Goal: Information Seeking & Learning: Find specific page/section

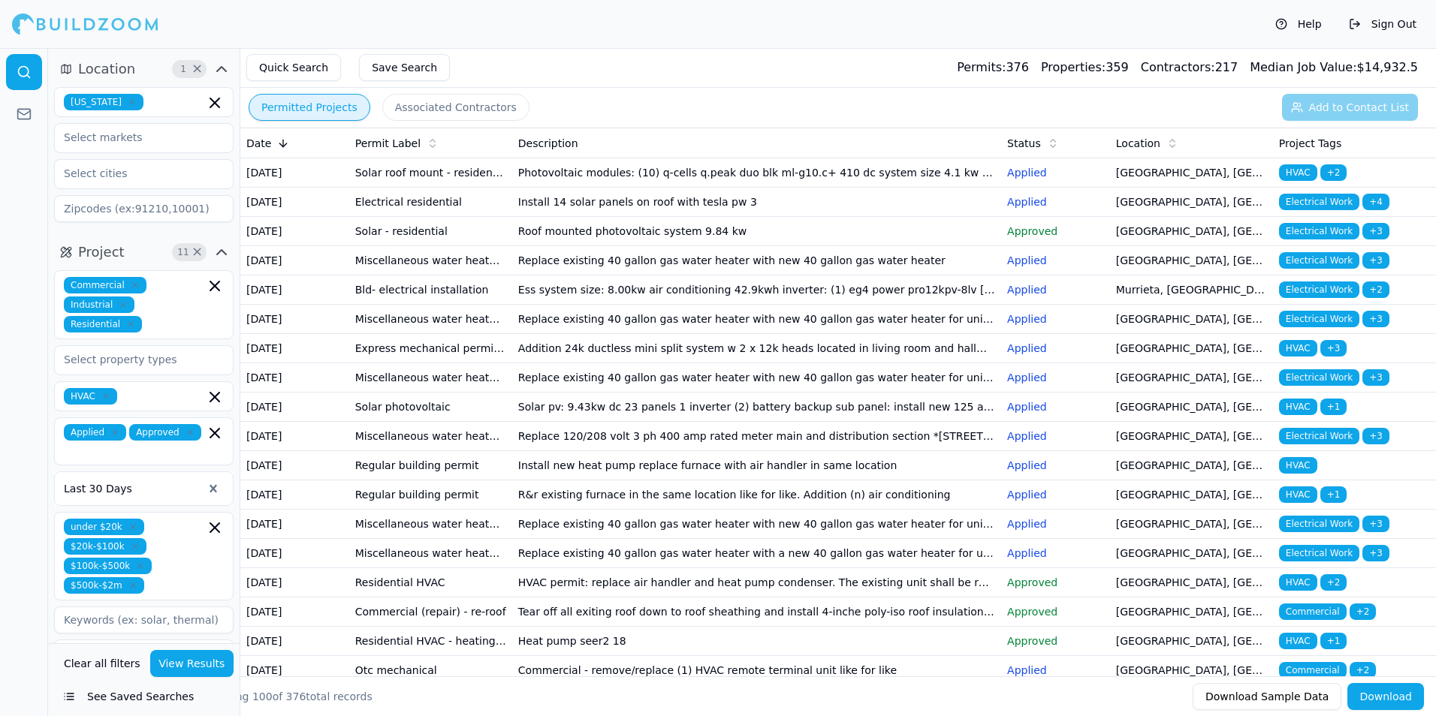
click at [219, 666] on button "View Results" at bounding box center [192, 663] width 84 height 27
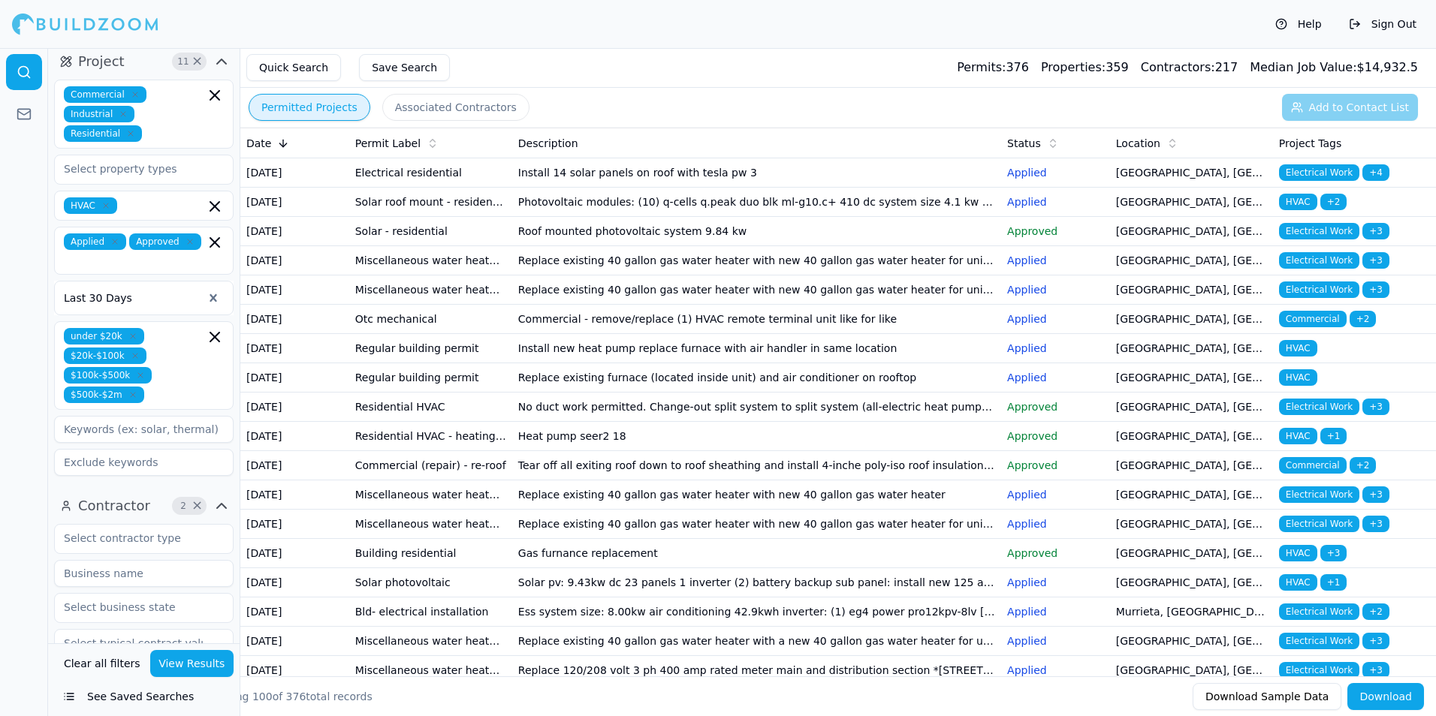
scroll to position [155, 0]
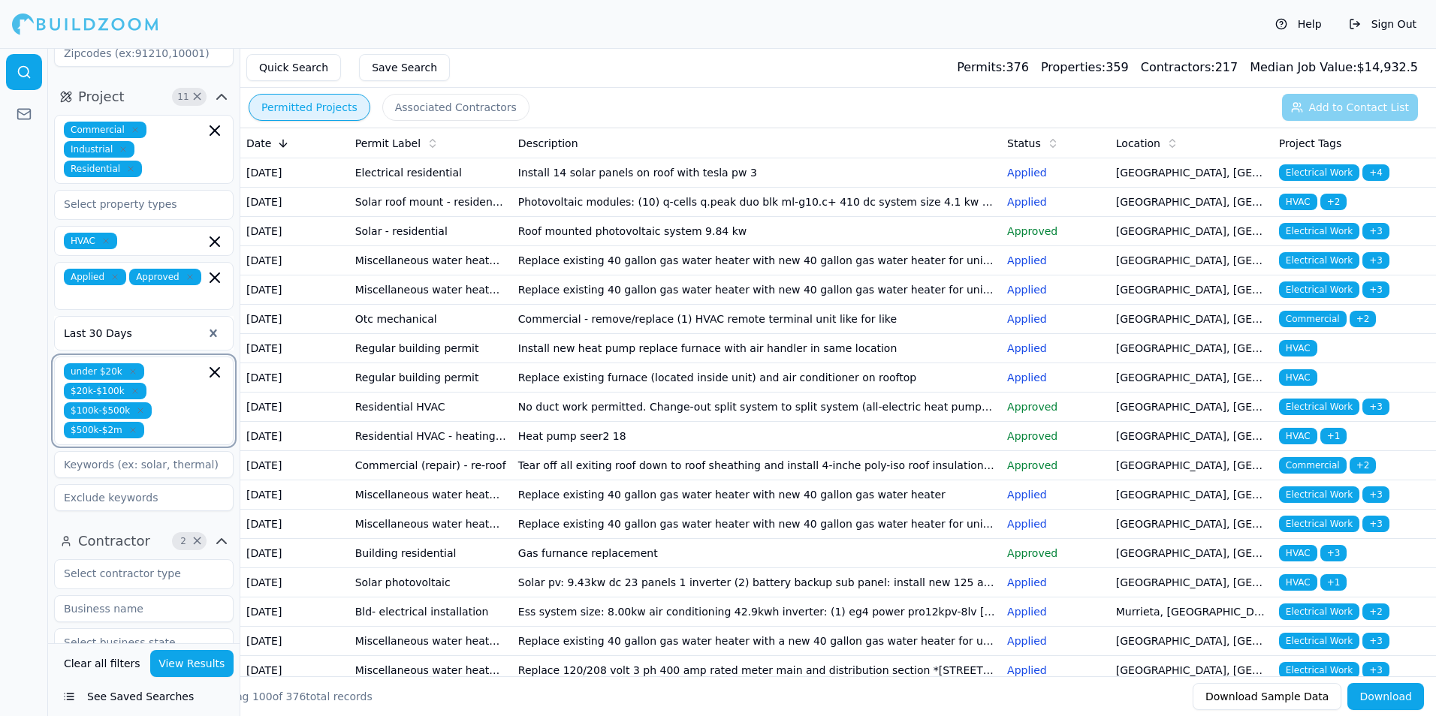
click at [213, 363] on icon "button" at bounding box center [215, 372] width 18 height 18
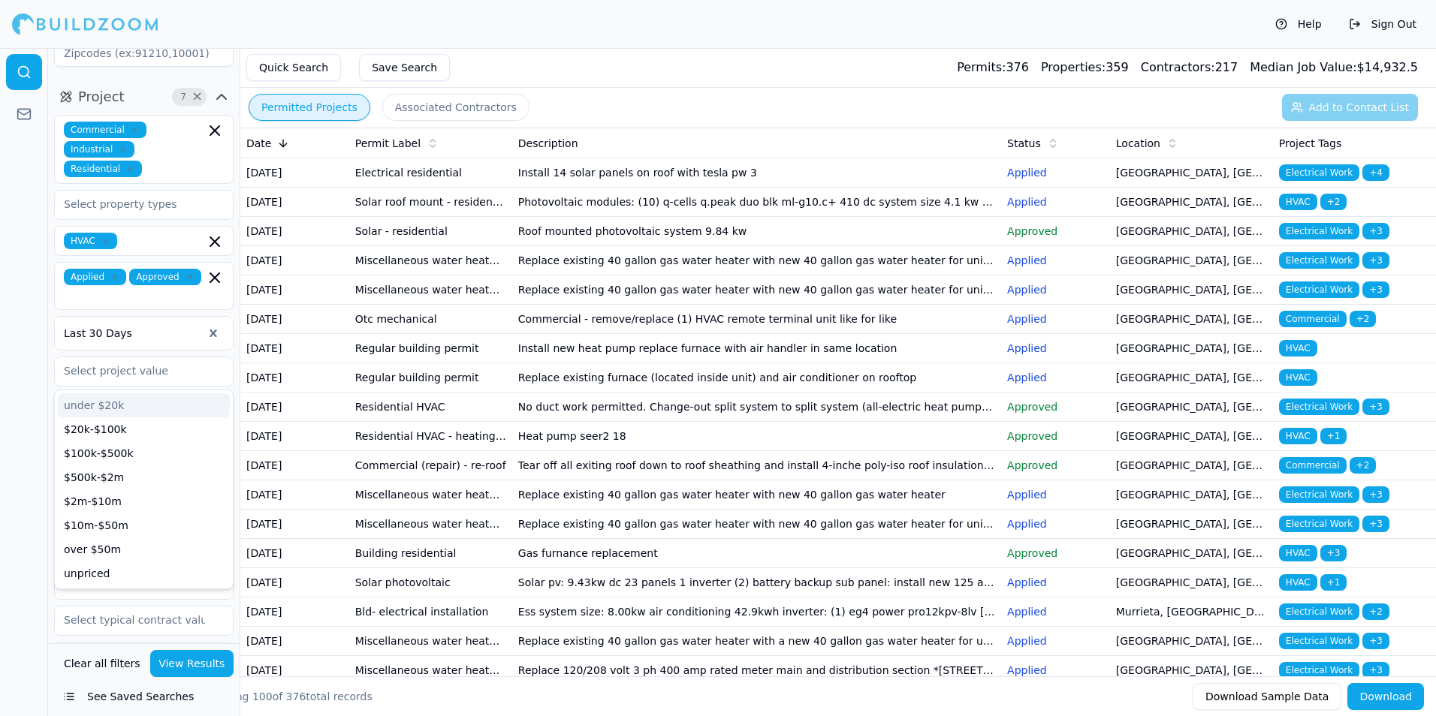
click at [0, 344] on html "Help Sign Out Location 1 × [US_STATE] Project 7 × Commercial Industrial Residen…" at bounding box center [718, 358] width 1436 height 716
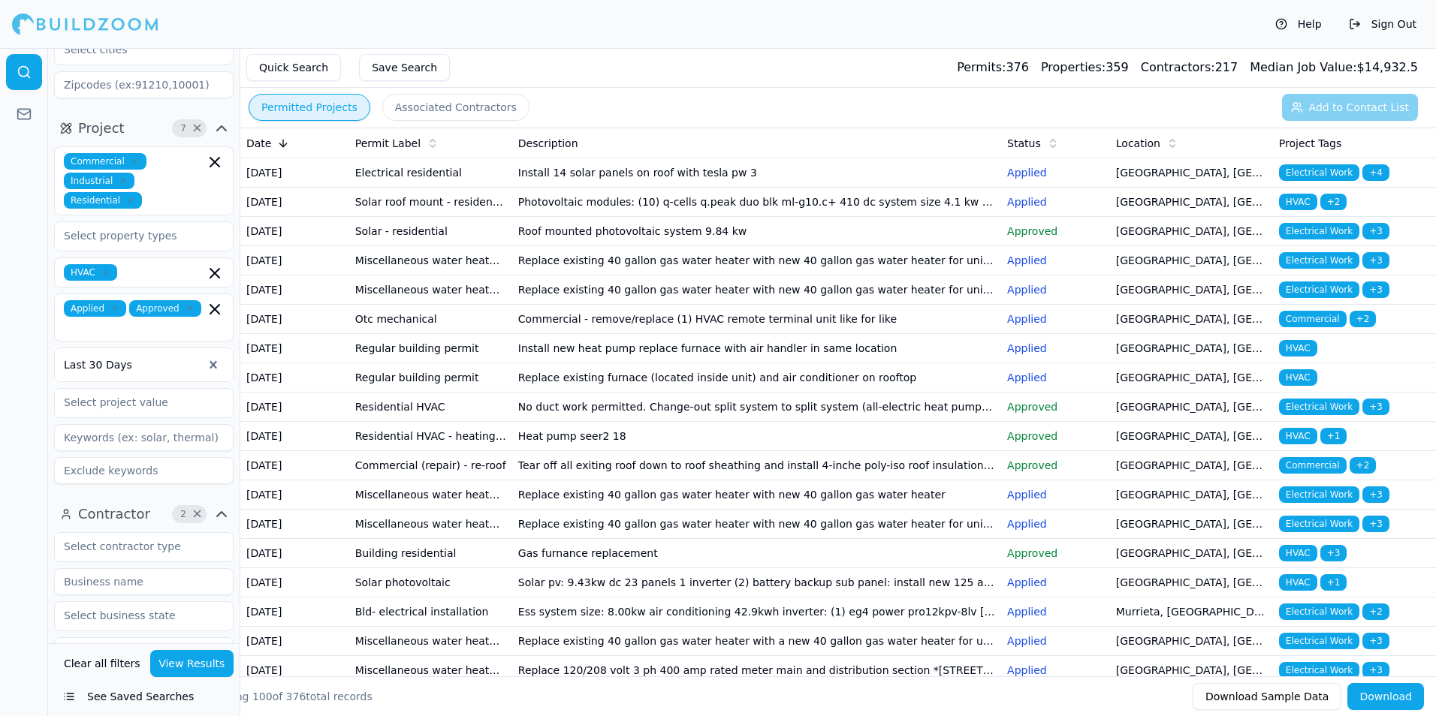
scroll to position [150, 0]
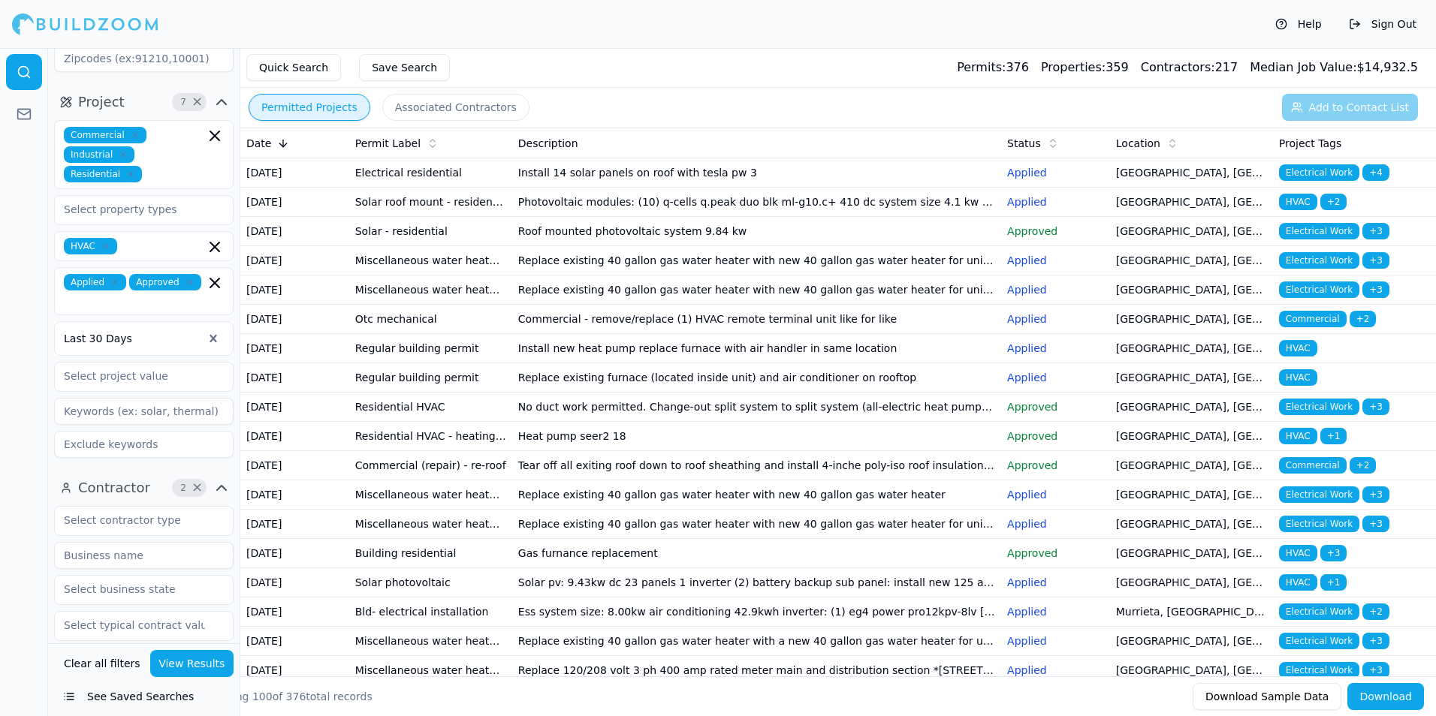
click at [110, 285] on icon "button" at bounding box center [114, 282] width 9 height 9
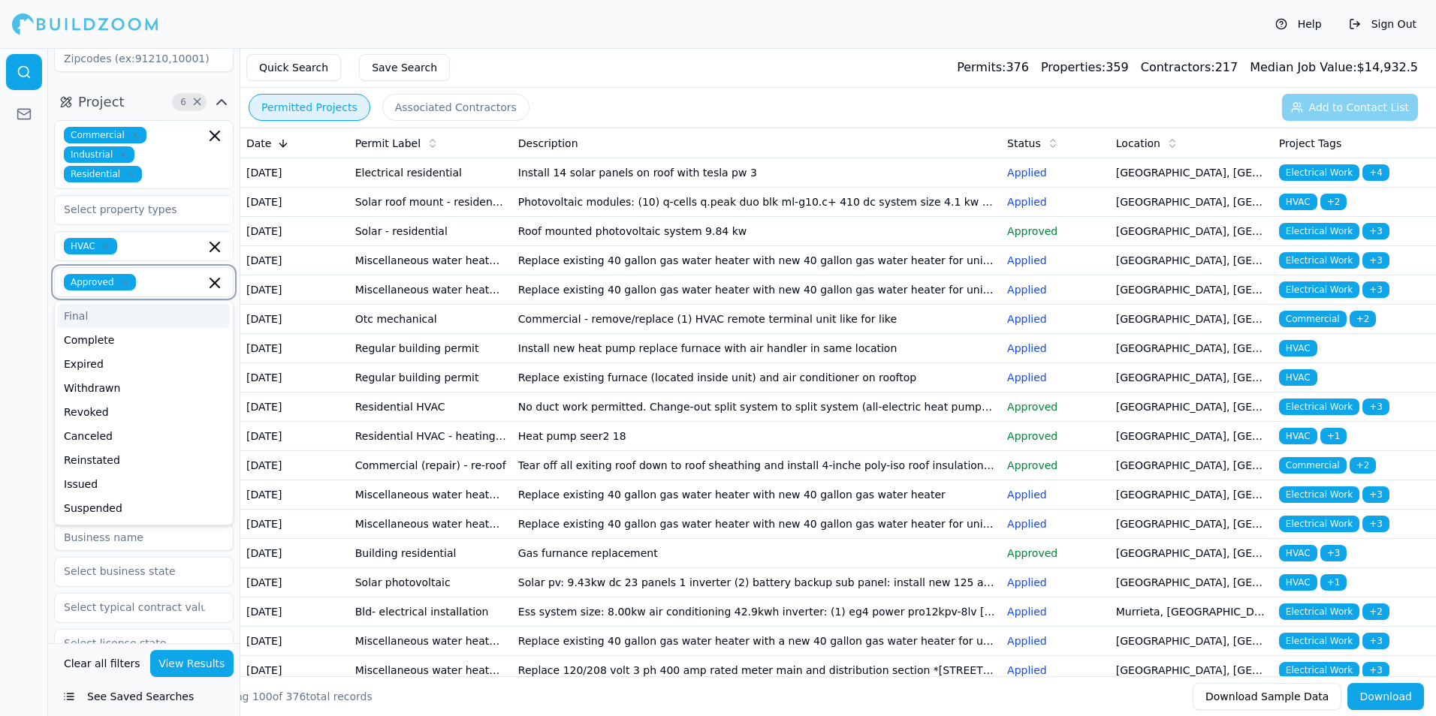
click at [125, 285] on icon "button" at bounding box center [124, 282] width 9 height 9
click at [0, 301] on html "Help Sign Out Location 1 × [US_STATE] Project 5 × Commercial Industrial Residen…" at bounding box center [718, 358] width 1436 height 716
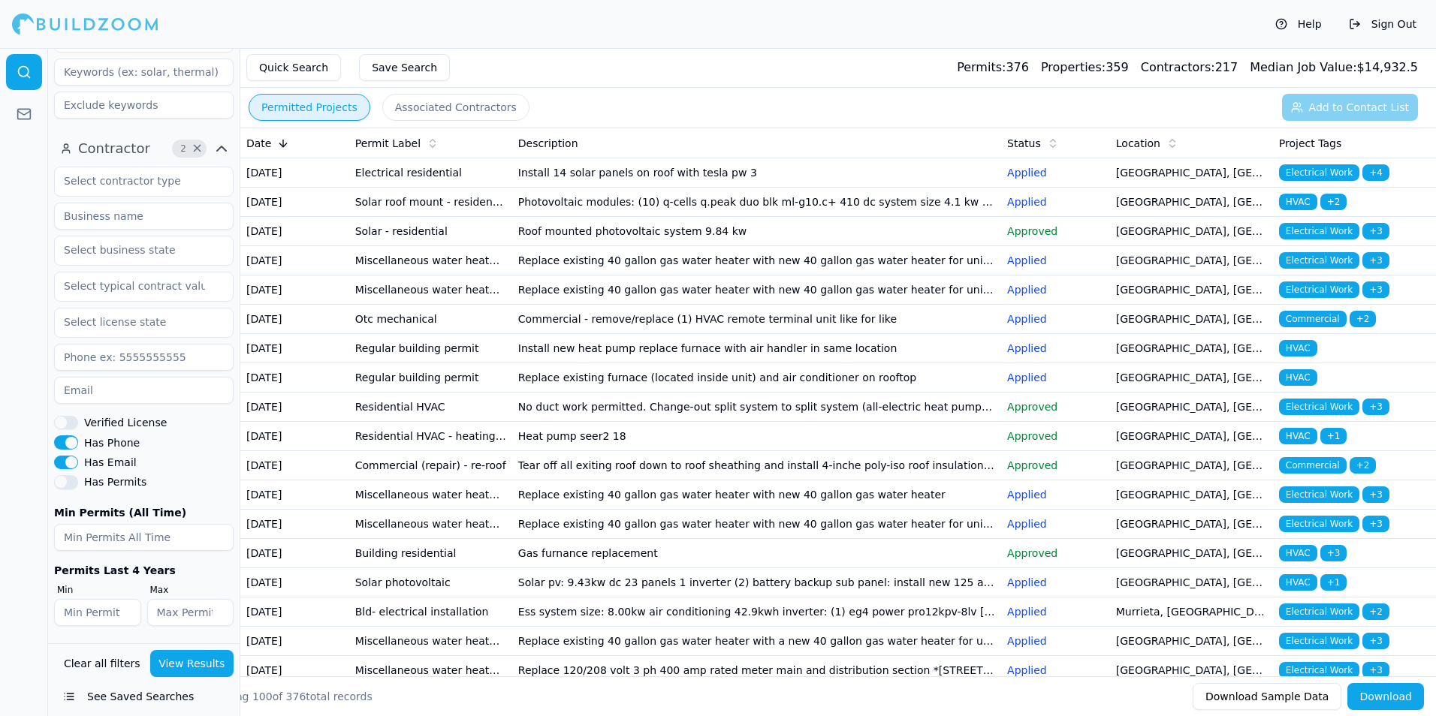
scroll to position [472, 0]
click at [203, 671] on button "View Results" at bounding box center [192, 663] width 84 height 27
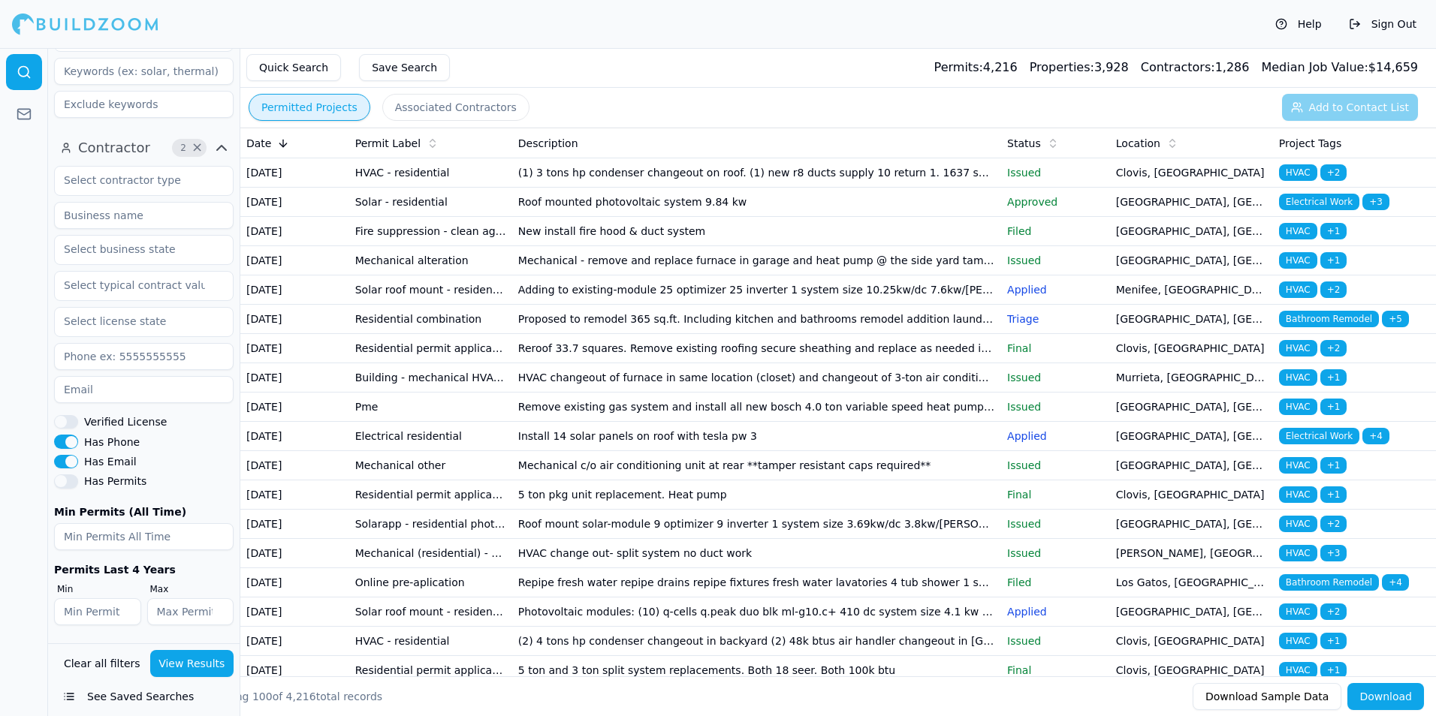
click at [894, 188] on td "(1) 3 tons hp condenser changeout on roof. (1) new r8 ducts supply 10 return 1.…" at bounding box center [756, 172] width 489 height 29
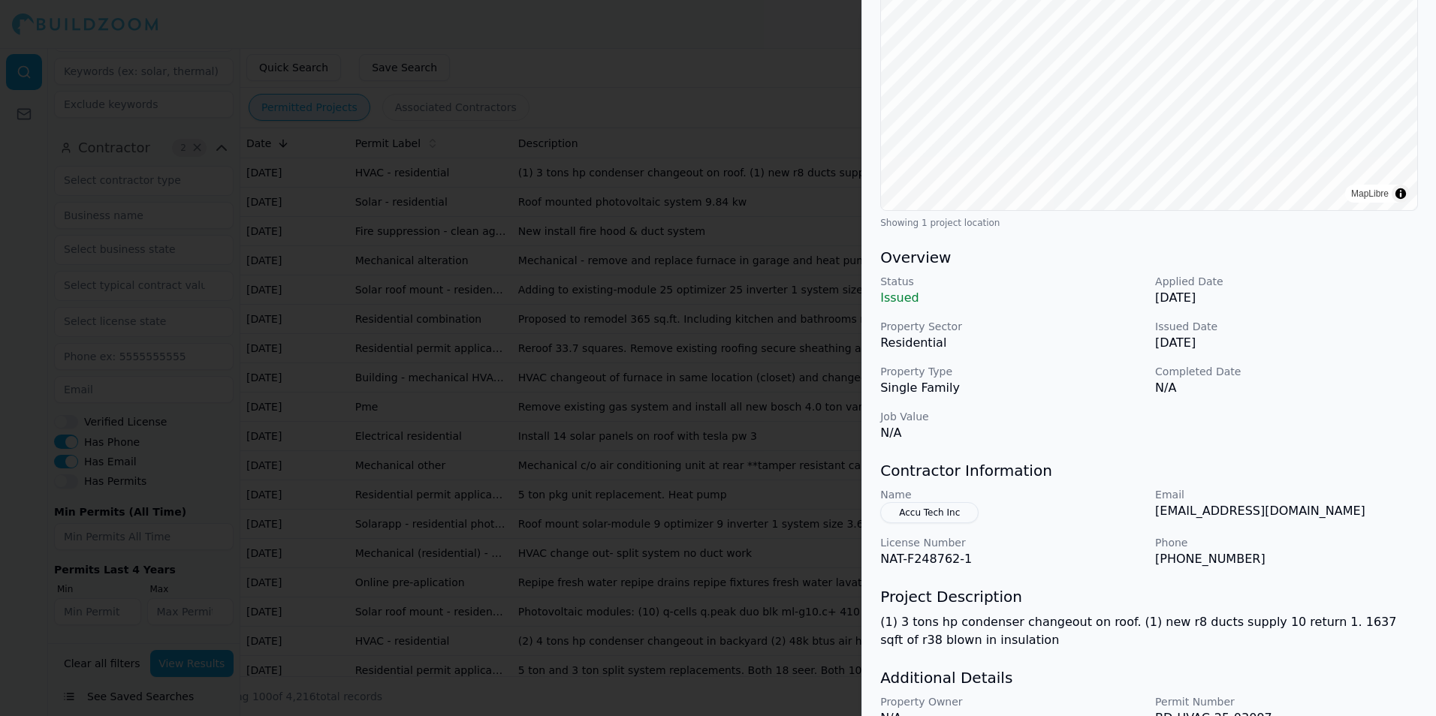
scroll to position [300, 0]
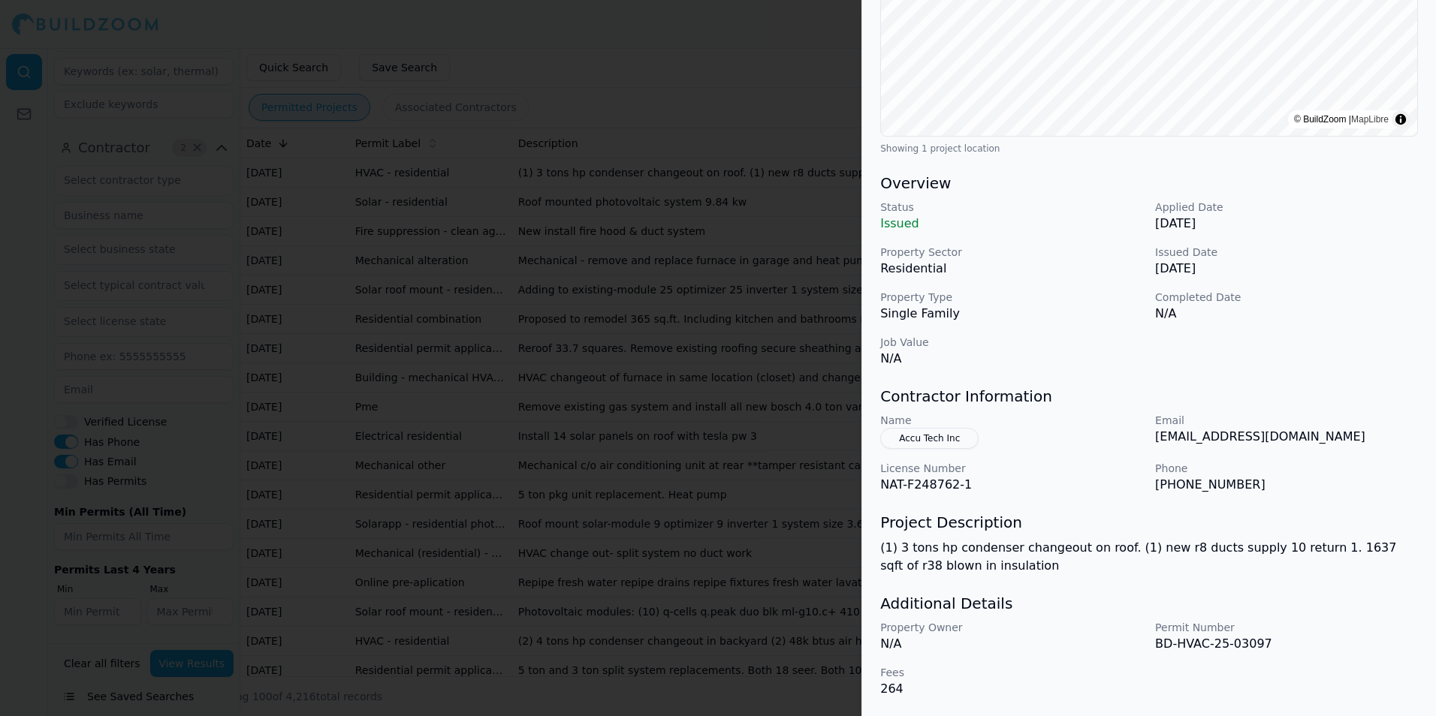
click at [789, 482] on div at bounding box center [718, 358] width 1436 height 716
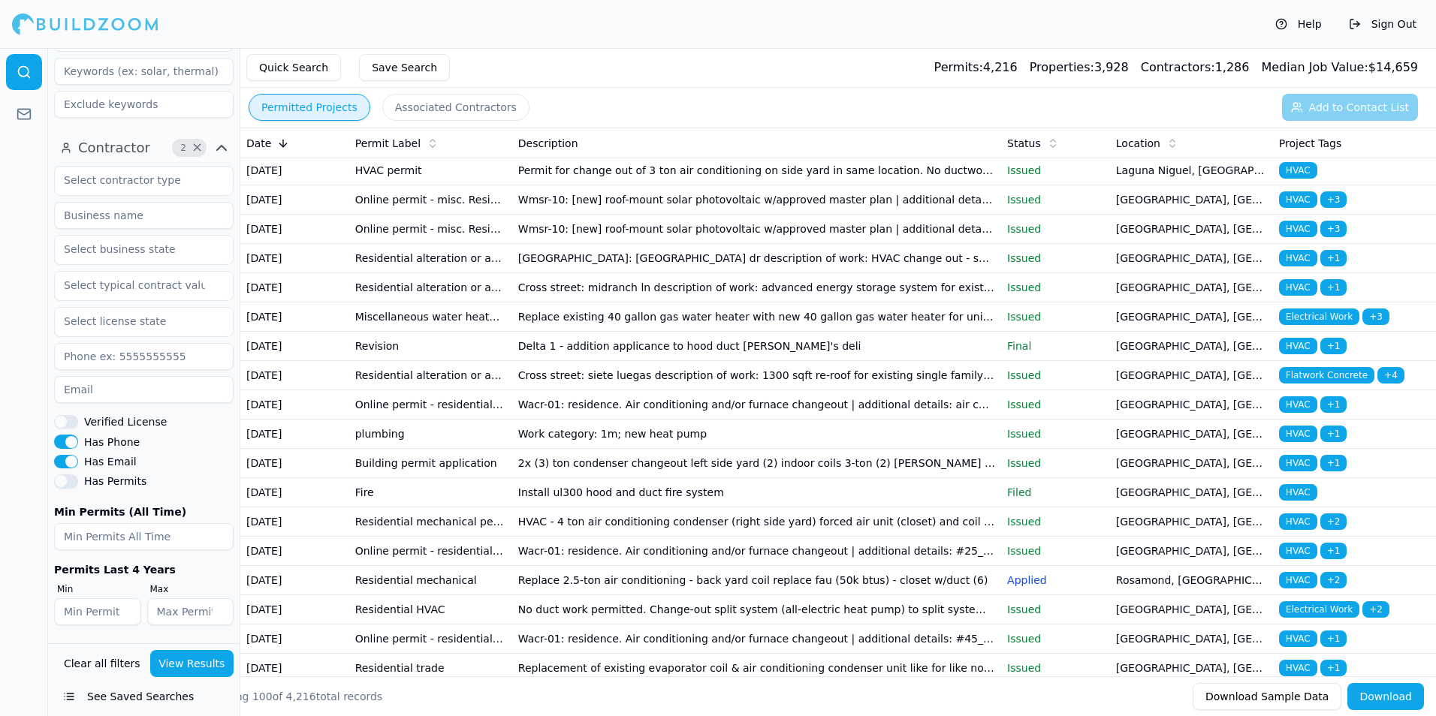
scroll to position [1202, 0]
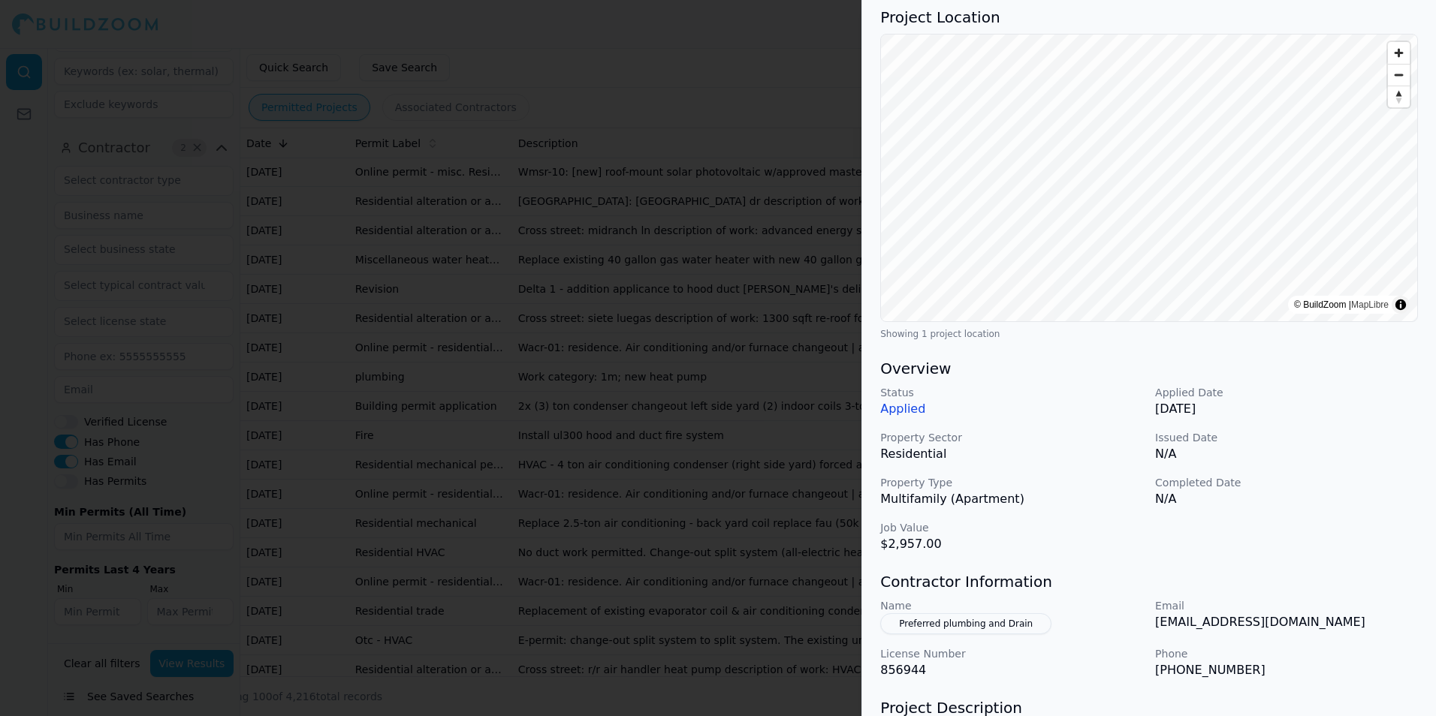
scroll to position [282, 0]
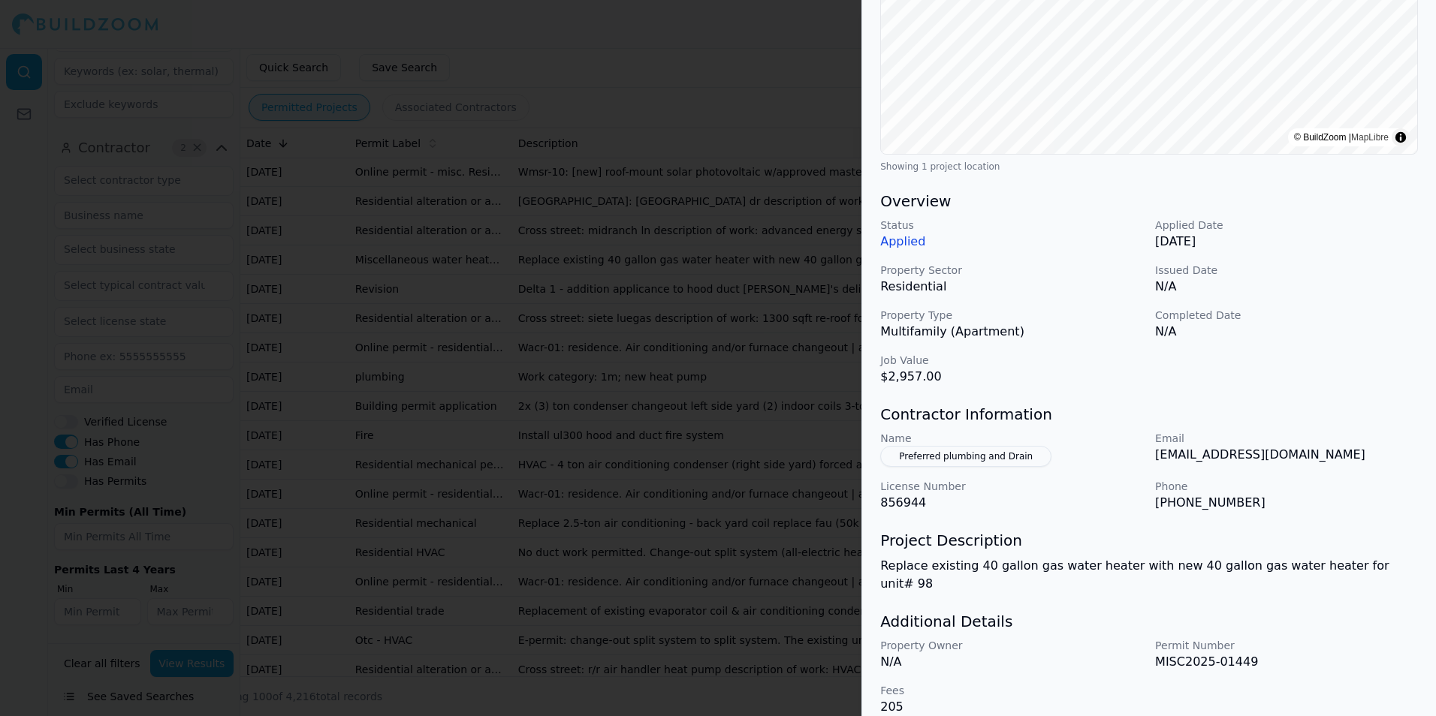
click at [476, 336] on div at bounding box center [718, 358] width 1436 height 716
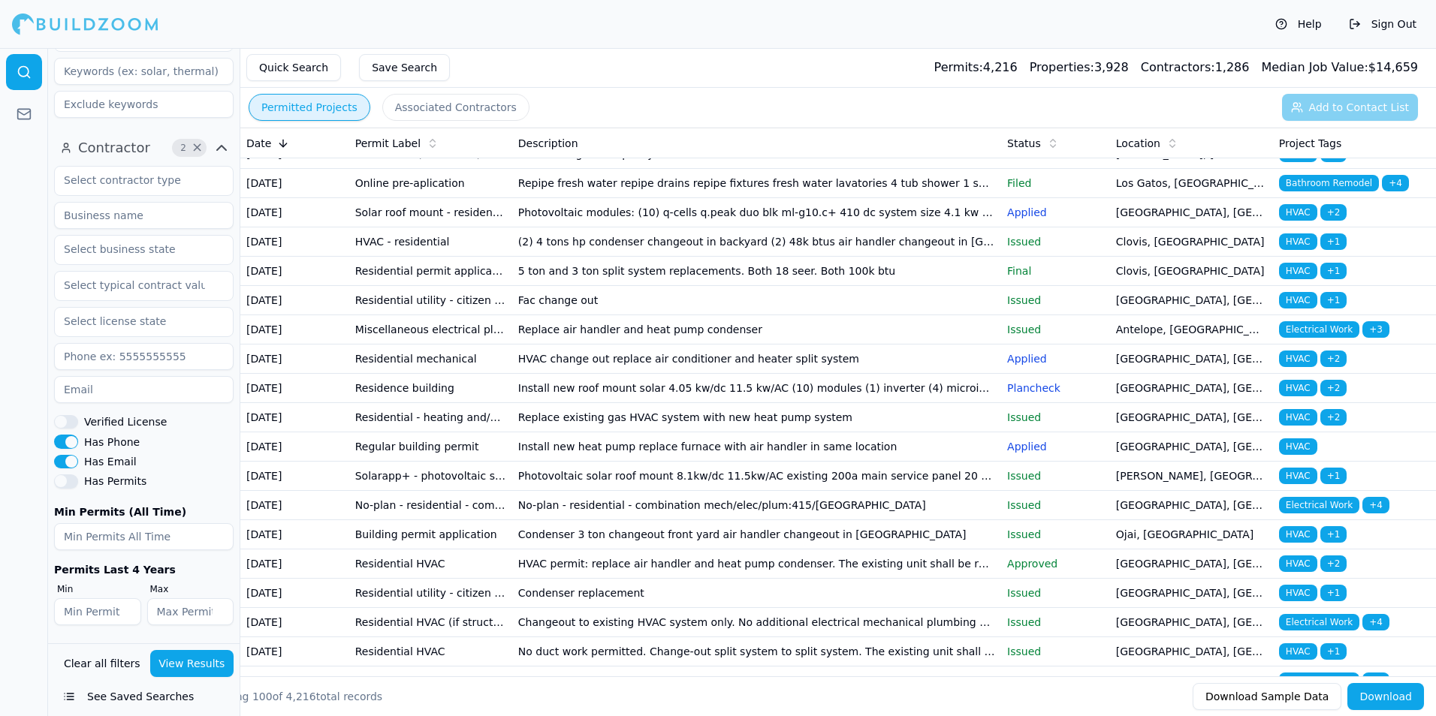
scroll to position [375, 0]
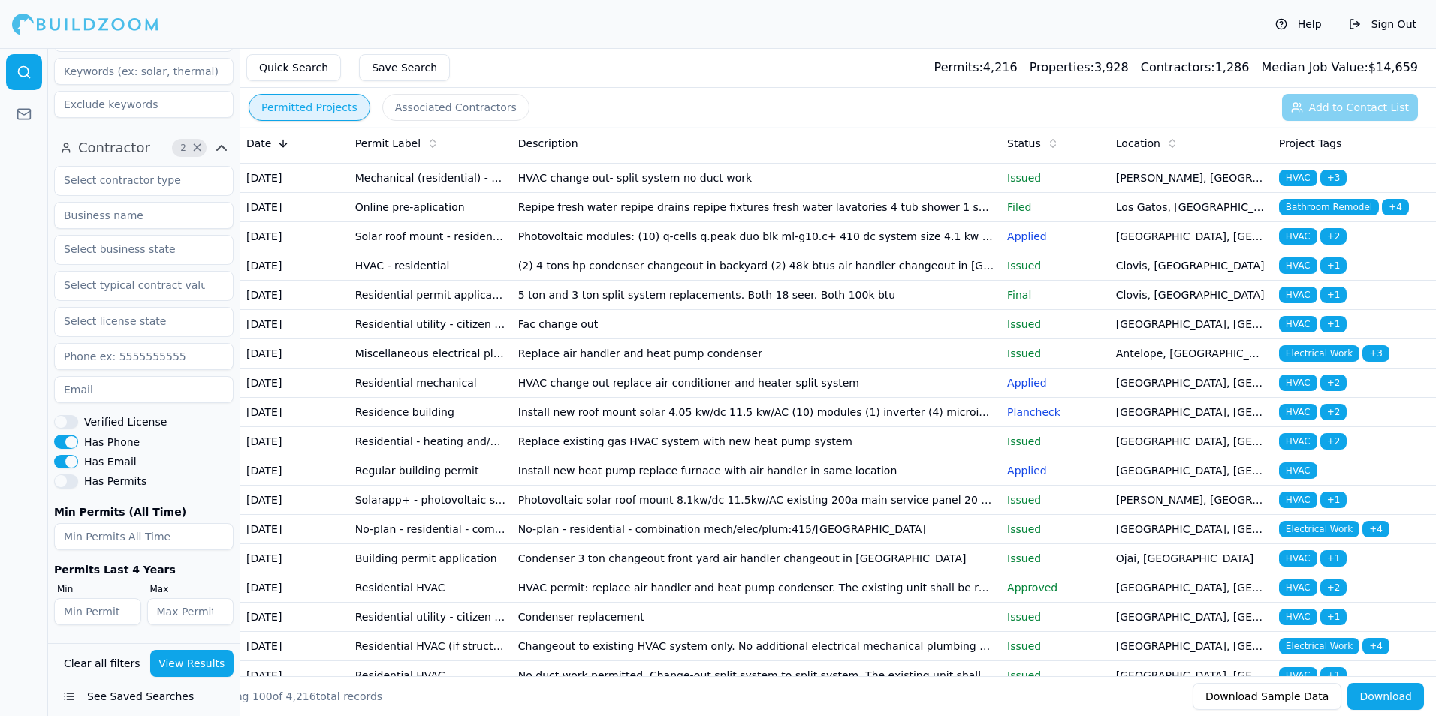
click at [1084, 48] on main "Quick Search Save Search Permits: 4,216 Properties: 3,928 Contractors: 1,286 Me…" at bounding box center [862, 48] width 1148 height 0
